Goal: Task Accomplishment & Management: Manage account settings

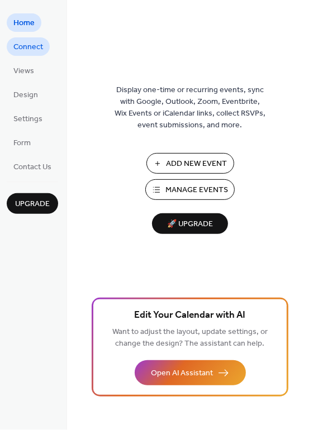
click at [42, 42] on span "Connect" at bounding box center [28, 48] width 30 height 12
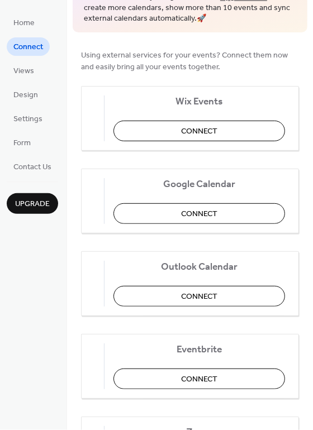
scroll to position [70, 0]
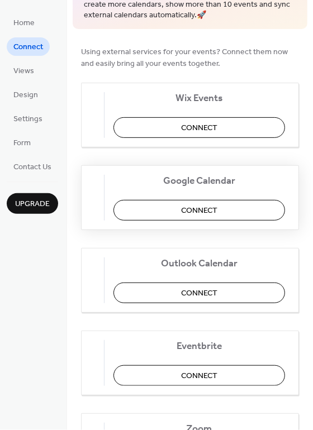
click at [159, 211] on button "Connect" at bounding box center [199, 210] width 172 height 21
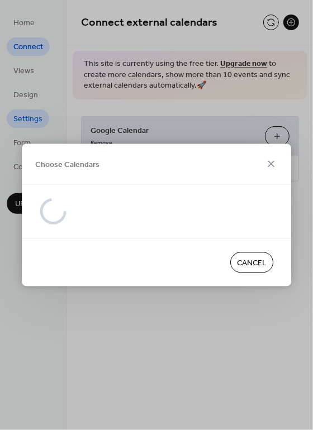
scroll to position [0, 0]
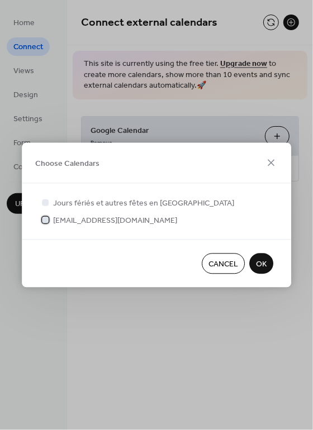
click at [75, 220] on span "[EMAIL_ADDRESS][DOMAIN_NAME]" at bounding box center [115, 221] width 124 height 12
click at [259, 269] on span "OK" at bounding box center [261, 265] width 11 height 12
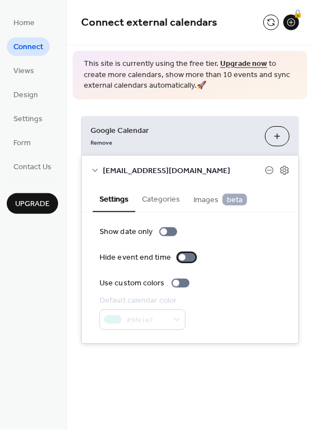
click at [180, 256] on div at bounding box center [182, 257] width 7 height 7
click at [173, 283] on div at bounding box center [176, 283] width 7 height 7
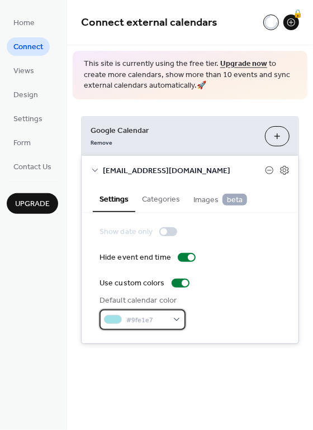
click at [174, 322] on div "#9fe1e7" at bounding box center [142, 320] width 86 height 21
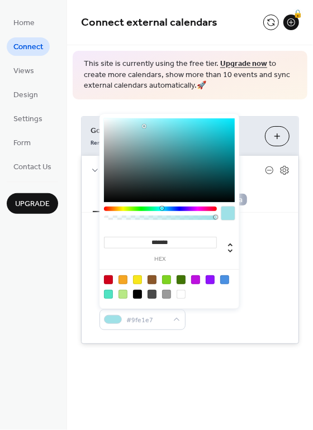
click at [111, 278] on div at bounding box center [108, 280] width 9 height 9
type input "*******"
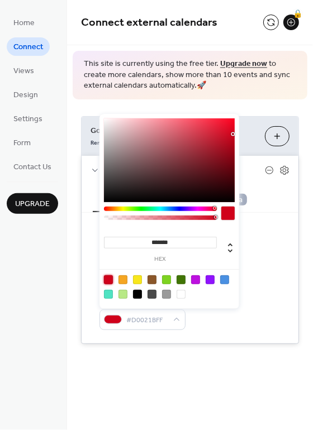
click at [254, 317] on div "Default calendar color #D0021BFF" at bounding box center [189, 312] width 181 height 35
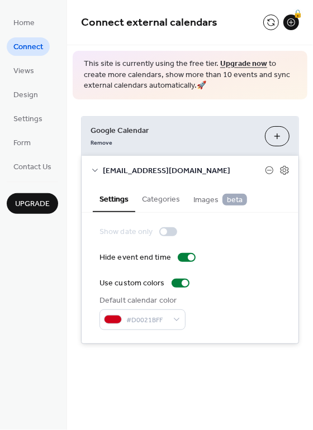
click at [170, 205] on button "Categories" at bounding box center [160, 199] width 51 height 26
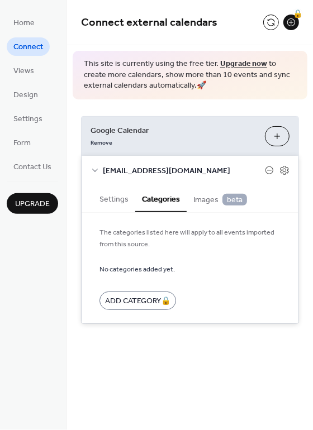
click at [197, 204] on span "Images beta" at bounding box center [220, 200] width 54 height 12
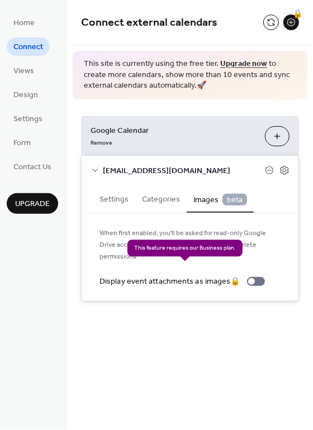
click at [231, 276] on div "Display event attachments as images 🔒" at bounding box center [184, 282] width 170 height 12
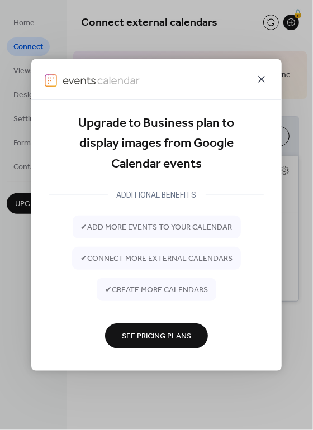
click at [262, 81] on icon at bounding box center [261, 79] width 13 height 13
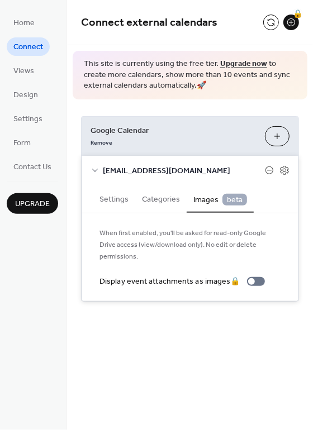
drag, startPoint x: 310, startPoint y: 325, endPoint x: 313, endPoint y: 308, distance: 17.1
click at [312, 308] on div "Connect external calendars 🔒 This site is currently using the free tier. Upgrad…" at bounding box center [190, 215] width 246 height 430
drag, startPoint x: 310, startPoint y: 308, endPoint x: 311, endPoint y: 296, distance: 13.0
click at [311, 296] on div "Connect external calendars 🔒 This site is currently using the free tier. Upgrad…" at bounding box center [190, 167] width 246 height 335
click at [239, 202] on span "beta" at bounding box center [234, 200] width 25 height 12
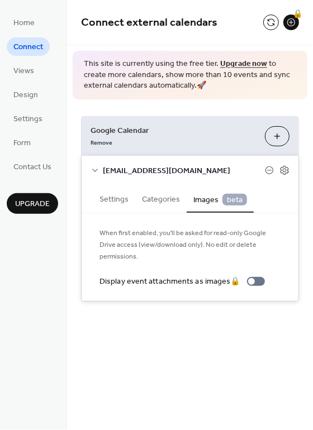
click at [206, 202] on span "Images beta" at bounding box center [220, 200] width 54 height 12
click at [150, 198] on button "Categories" at bounding box center [160, 199] width 51 height 26
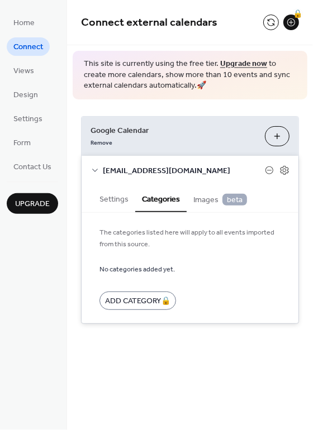
click at [121, 199] on button "Settings" at bounding box center [114, 199] width 42 height 26
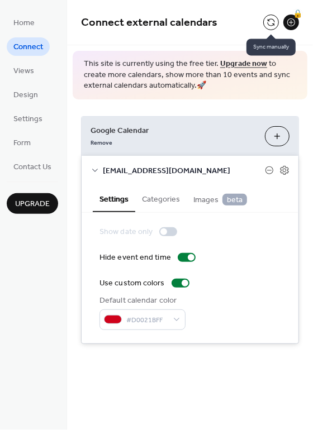
click at [274, 25] on button at bounding box center [271, 23] width 16 height 16
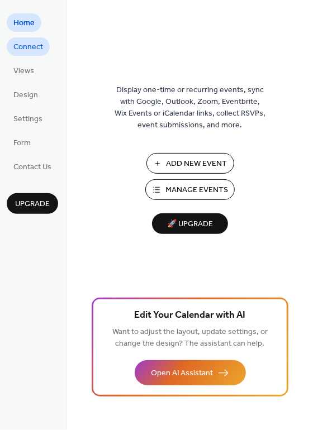
click at [36, 49] on span "Connect" at bounding box center [28, 48] width 30 height 12
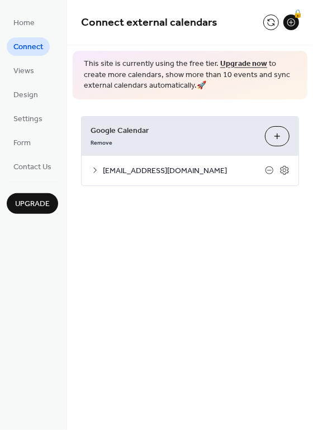
click at [97, 169] on icon at bounding box center [95, 170] width 9 height 9
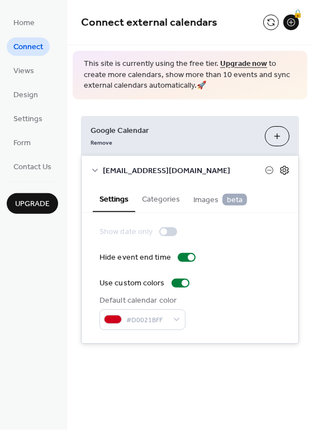
click at [288, 172] on icon at bounding box center [284, 170] width 8 height 9
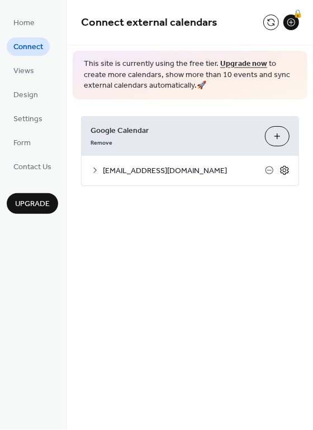
click at [288, 172] on icon at bounding box center [284, 170] width 8 height 9
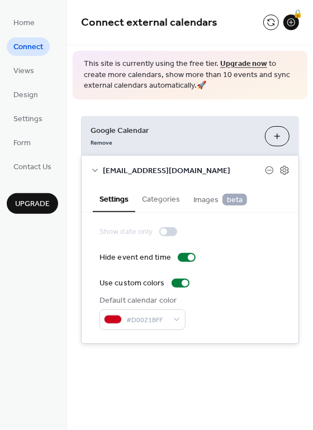
click at [278, 141] on button "Choose Calendars" at bounding box center [277, 136] width 25 height 20
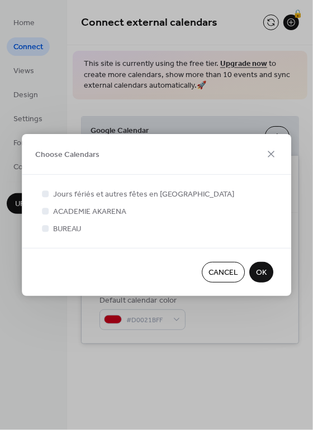
click at [260, 276] on span "OK" at bounding box center [261, 274] width 11 height 12
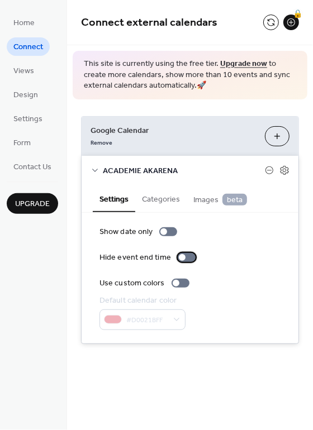
click at [182, 255] on div at bounding box center [182, 257] width 7 height 7
click at [268, 20] on button at bounding box center [271, 23] width 16 height 16
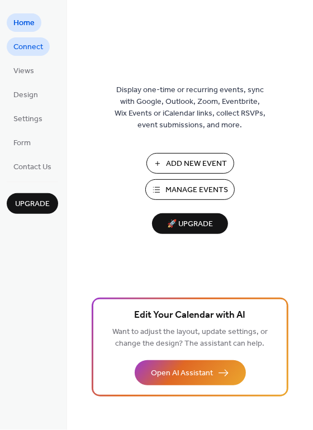
click at [31, 48] on span "Connect" at bounding box center [28, 48] width 30 height 12
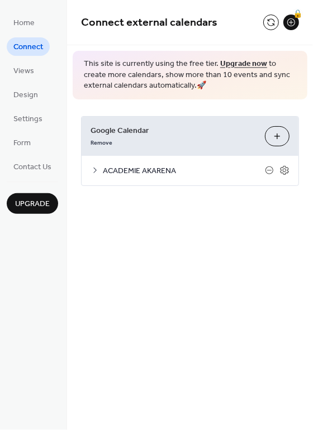
click at [268, 26] on button at bounding box center [271, 23] width 16 height 16
click at [286, 170] on icon at bounding box center [285, 171] width 4 height 4
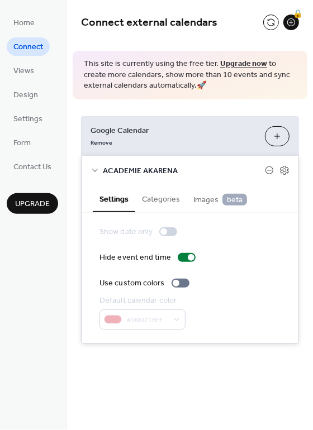
click at [229, 63] on link "Upgrade now" at bounding box center [243, 64] width 47 height 15
click at [290, 25] on div "🔒" at bounding box center [291, 23] width 16 height 16
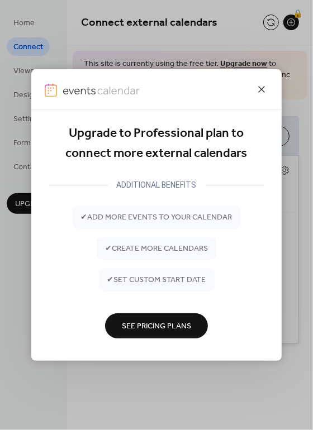
click at [262, 89] on icon at bounding box center [261, 89] width 7 height 7
